Goal: Information Seeking & Learning: Learn about a topic

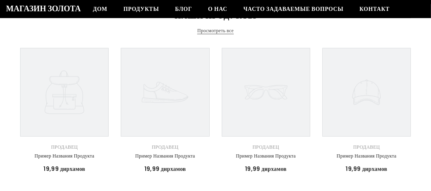
scroll to position [121, 0]
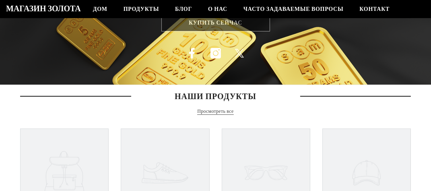
click at [211, 112] on font "Просмотреть все" at bounding box center [215, 111] width 36 height 7
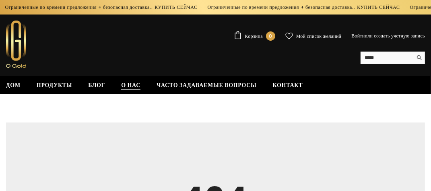
click at [126, 85] on font "О нас" at bounding box center [130, 85] width 19 height 8
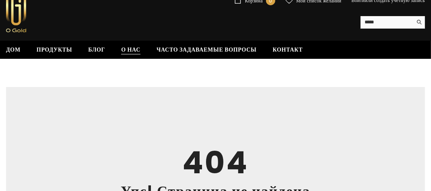
scroll to position [40, 0]
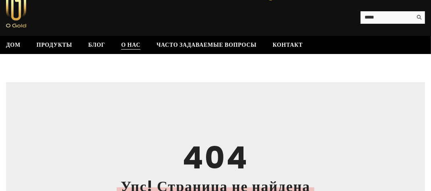
click at [126, 43] on font "О нас" at bounding box center [130, 45] width 19 height 8
click at [11, 42] on font "Дом" at bounding box center [13, 45] width 15 height 8
click at [11, 44] on font "Дом" at bounding box center [13, 45] width 15 height 8
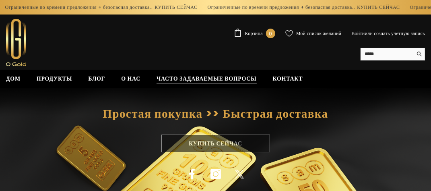
click at [176, 78] on font "Часто задаваемые вопросы" at bounding box center [207, 79] width 100 height 8
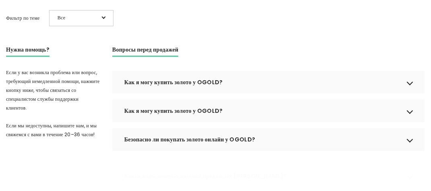
scroll to position [161, 0]
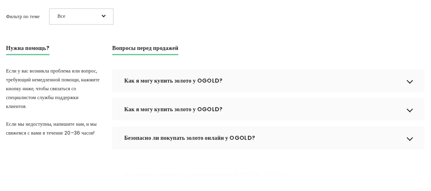
click at [168, 85] on font "Как я могу купить золото у OGOLD?" at bounding box center [173, 81] width 99 height 8
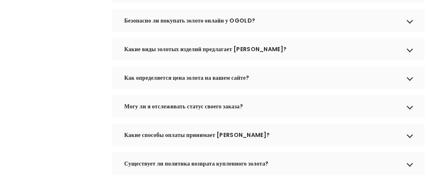
scroll to position [363, 0]
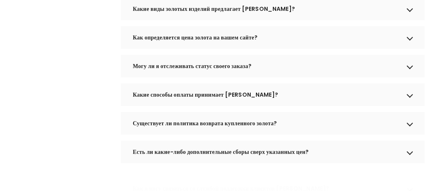
click at [168, 99] on font "Какие способы оплаты принимает OGOLD?" at bounding box center [205, 95] width 145 height 8
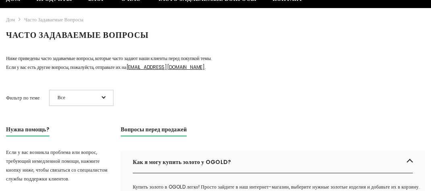
scroll to position [0, 0]
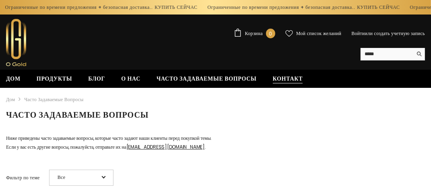
click at [277, 75] on font "Контакт" at bounding box center [288, 79] width 30 height 8
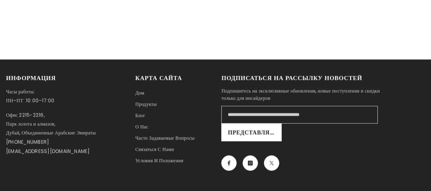
scroll to position [725, 0]
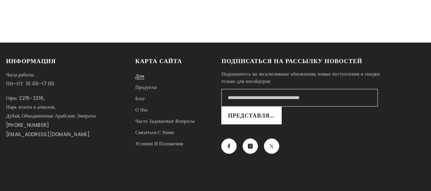
click at [140, 79] on font "Дом" at bounding box center [139, 76] width 9 height 7
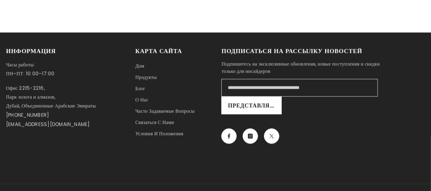
scroll to position [564, 0]
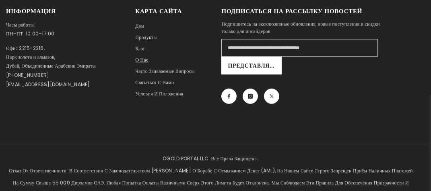
click at [138, 61] on font "О нас" at bounding box center [141, 59] width 13 height 7
